Goal: Check status: Check status

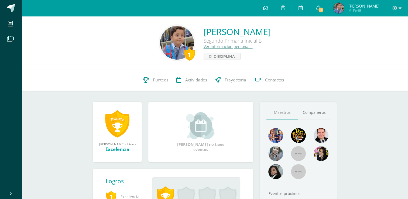
click at [323, 8] on span "1" at bounding box center [321, 10] width 6 height 6
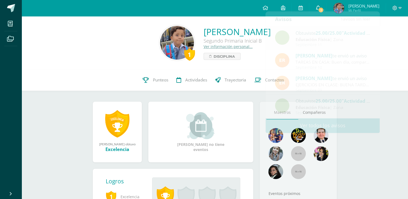
click at [323, 8] on span "1" at bounding box center [321, 10] width 6 height 6
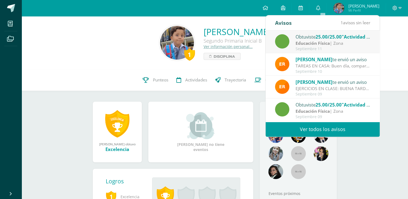
click at [321, 41] on strong "Educación Física" at bounding box center [312, 43] width 34 height 6
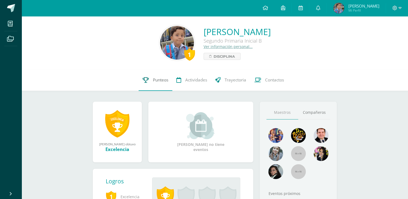
click at [158, 80] on span "Punteos" at bounding box center [160, 80] width 15 height 6
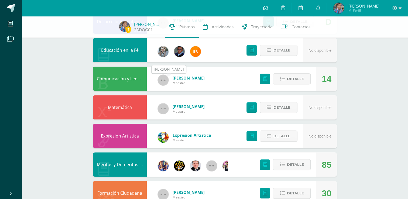
scroll to position [235, 0]
